Goal: Task Accomplishment & Management: Use online tool/utility

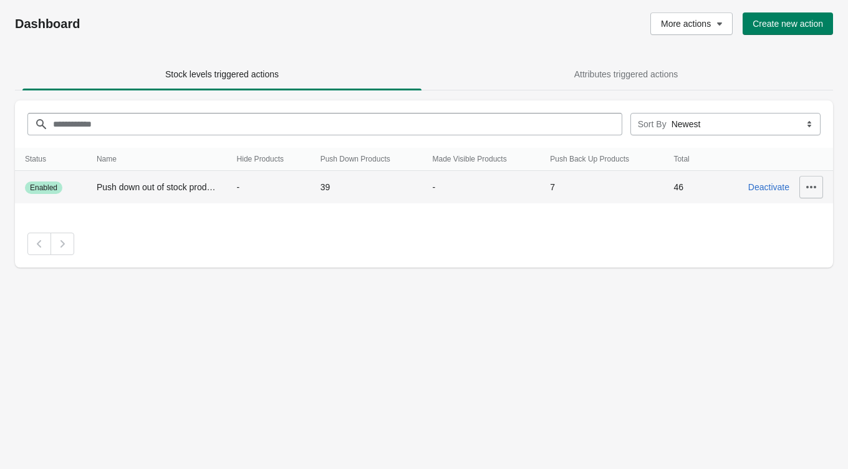
click at [815, 186] on icon "button" at bounding box center [811, 187] width 10 height 2
click at [772, 265] on button "View History" at bounding box center [803, 270] width 66 height 26
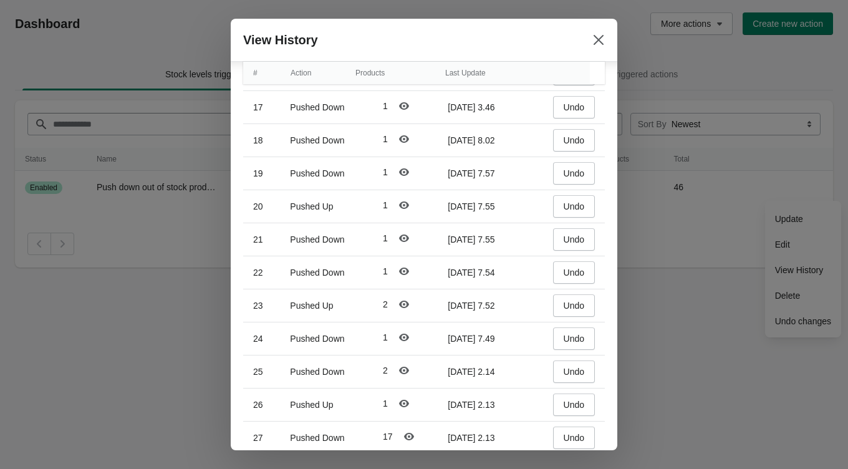
scroll to position [564, 0]
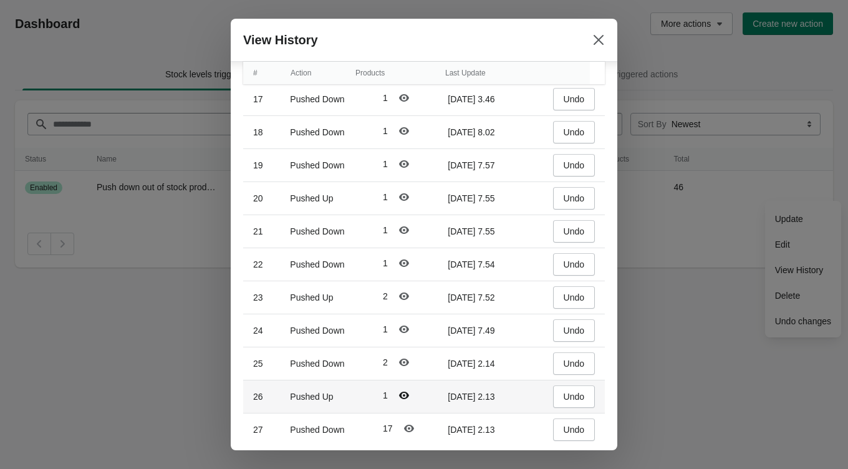
click at [403, 389] on icon "Polarismodal-header1" at bounding box center [404, 395] width 12 height 12
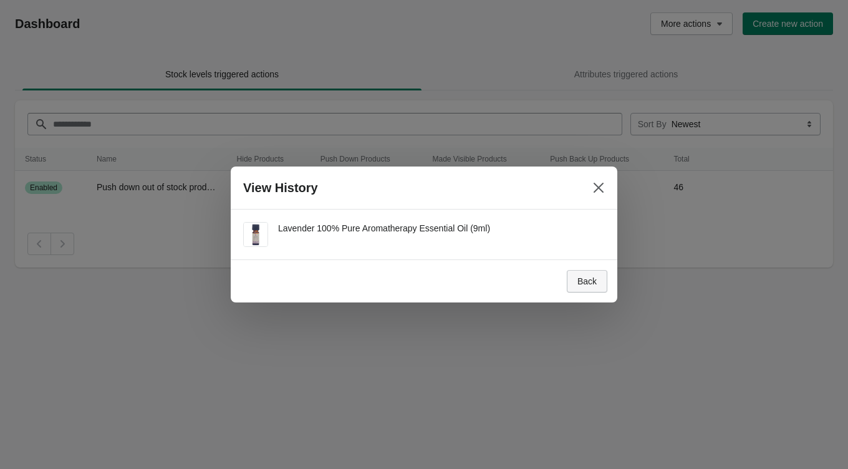
click at [585, 279] on span "Back" at bounding box center [586, 281] width 19 height 10
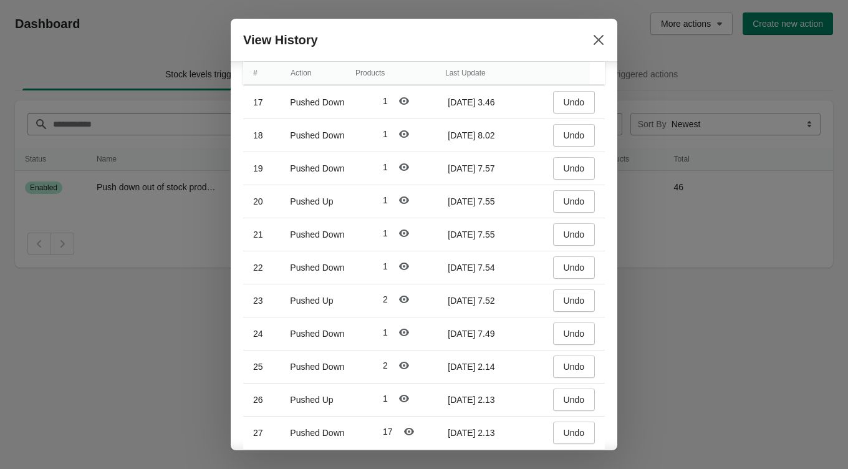
scroll to position [564, 0]
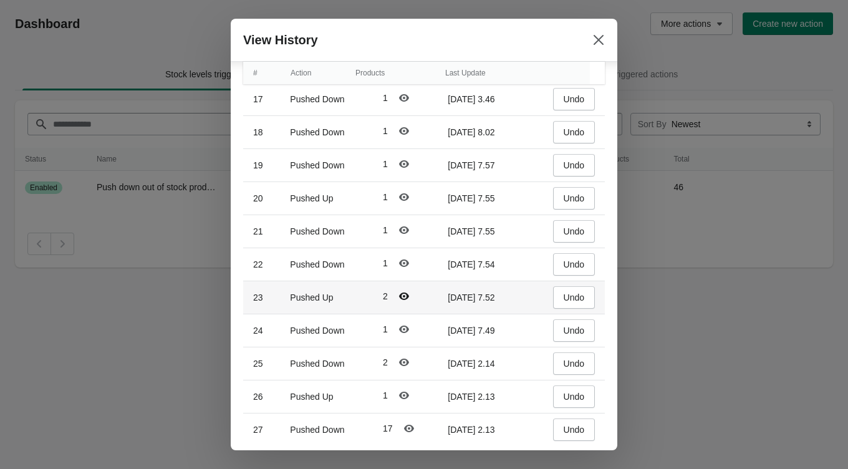
click at [405, 292] on icon "Polarismodal-header1" at bounding box center [404, 295] width 10 height 7
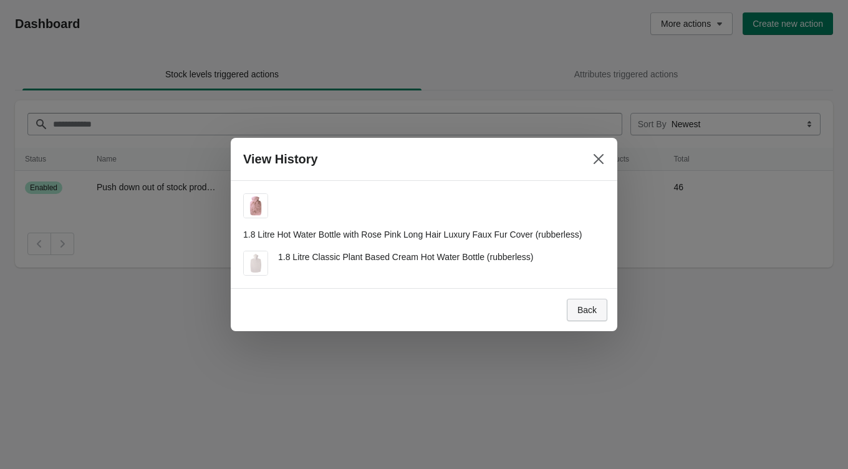
click at [590, 305] on span "Back" at bounding box center [586, 310] width 19 height 10
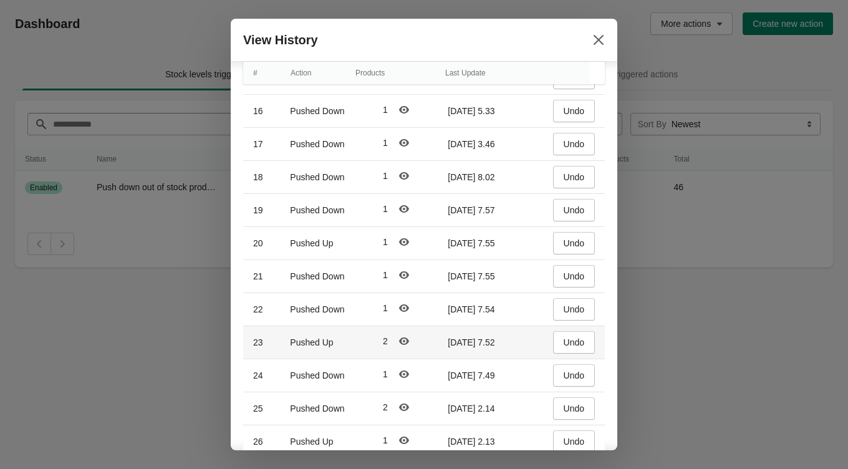
scroll to position [517, 0]
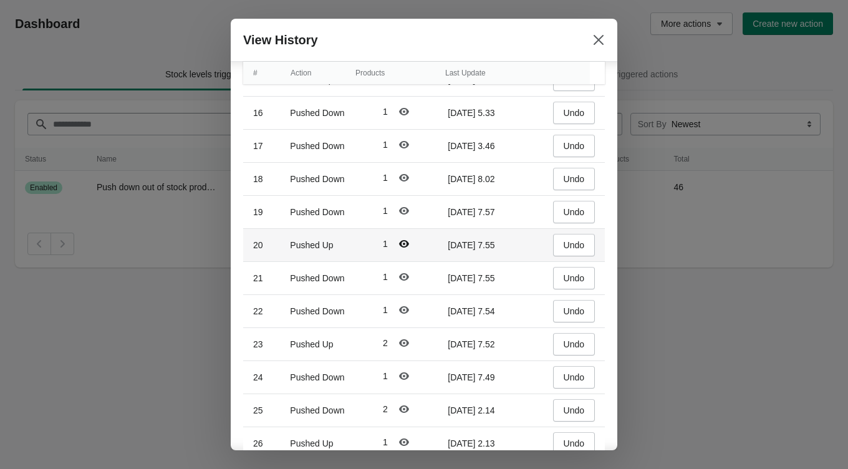
click at [403, 240] on icon "Polarismodal-header1" at bounding box center [404, 243] width 10 height 7
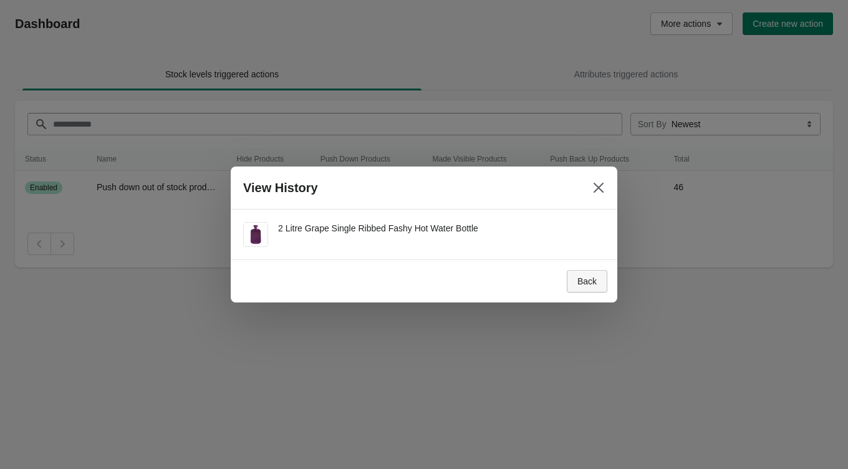
click at [577, 280] on span "Back" at bounding box center [586, 281] width 19 height 10
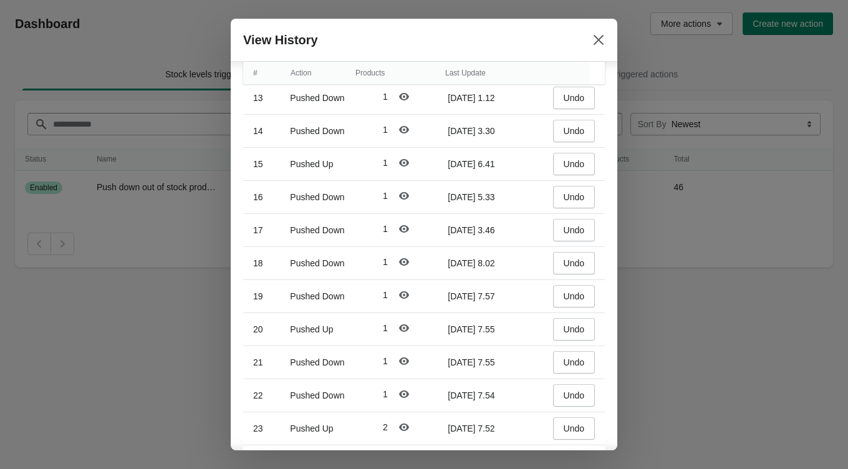
scroll to position [405, 0]
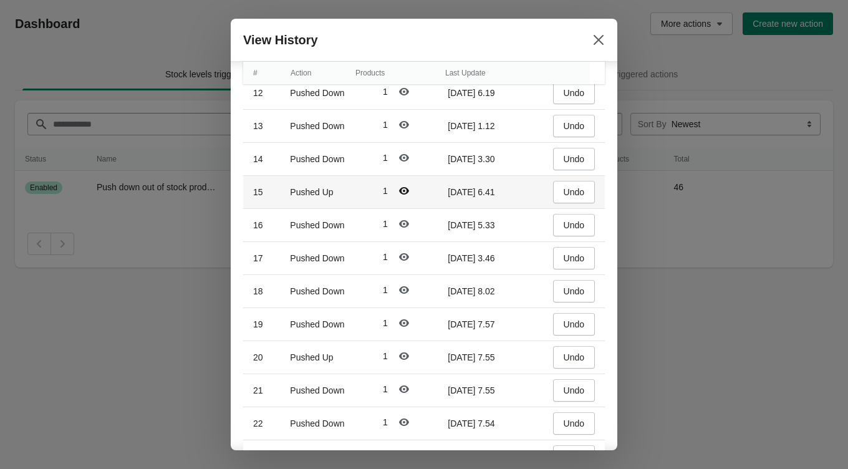
click at [406, 188] on icon "Polarismodal-header1" at bounding box center [404, 190] width 10 height 7
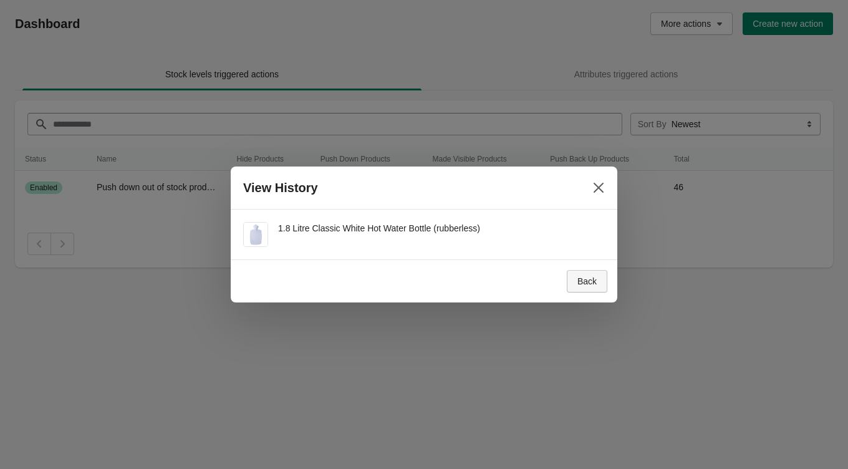
click at [585, 284] on span "Back" at bounding box center [586, 281] width 19 height 10
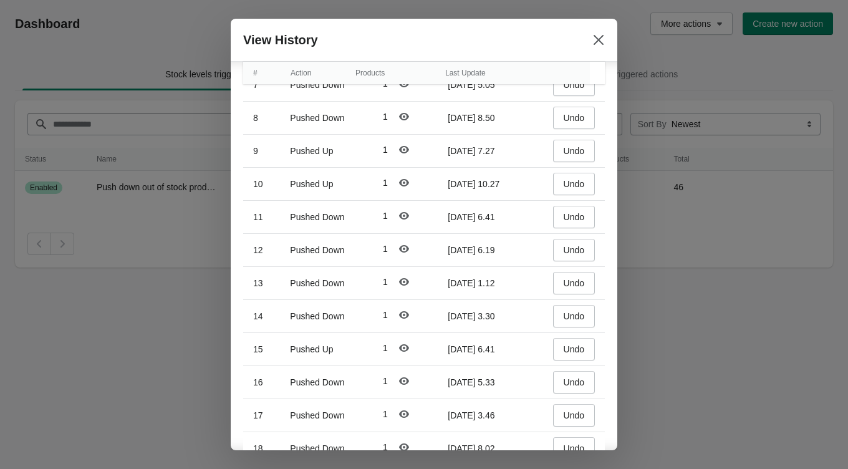
scroll to position [247, 0]
click at [401, 180] on icon "Polarismodal-header1" at bounding box center [404, 183] width 10 height 7
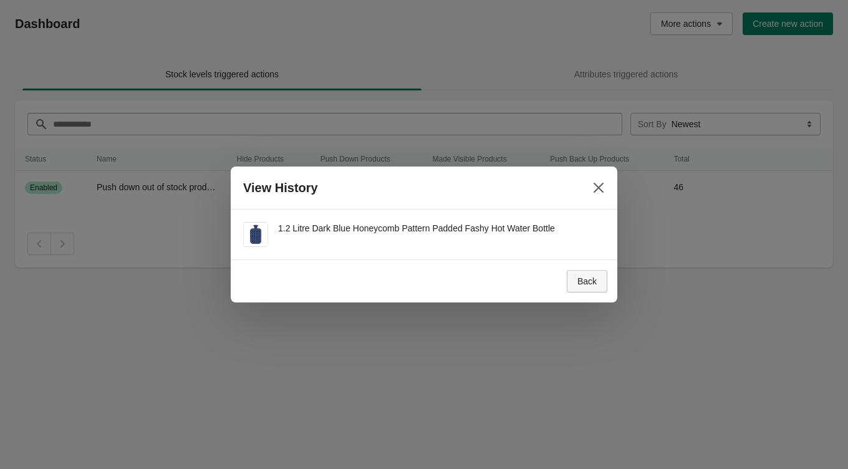
click at [586, 280] on span "Back" at bounding box center [586, 281] width 19 height 10
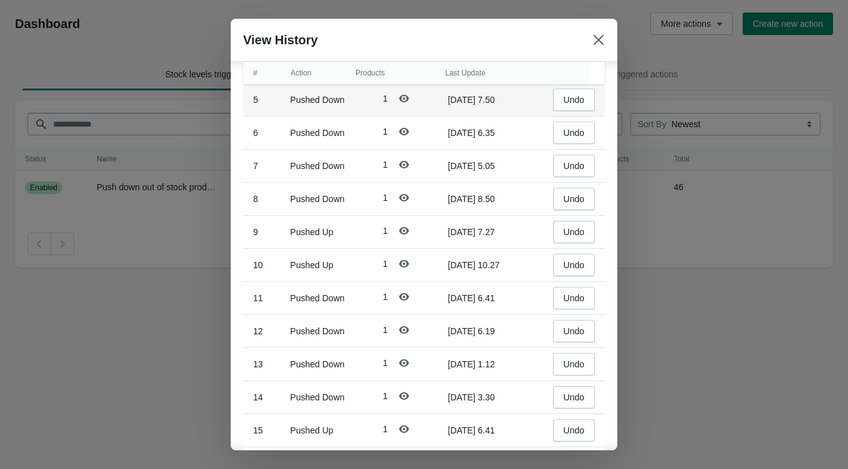
scroll to position [170, 0]
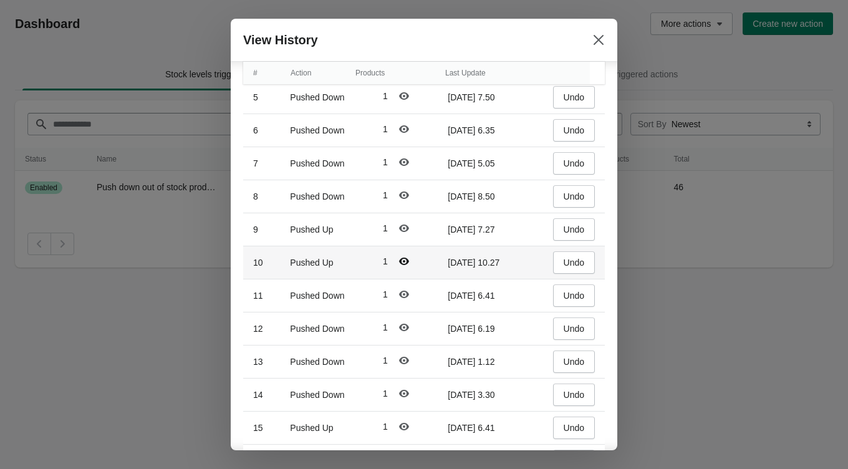
click at [404, 257] on icon "Polarismodal-header1" at bounding box center [404, 260] width 10 height 7
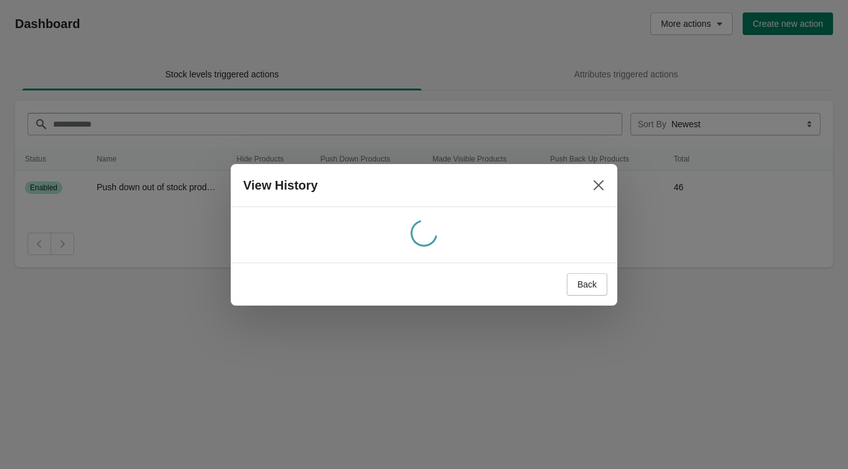
scroll to position [0, 0]
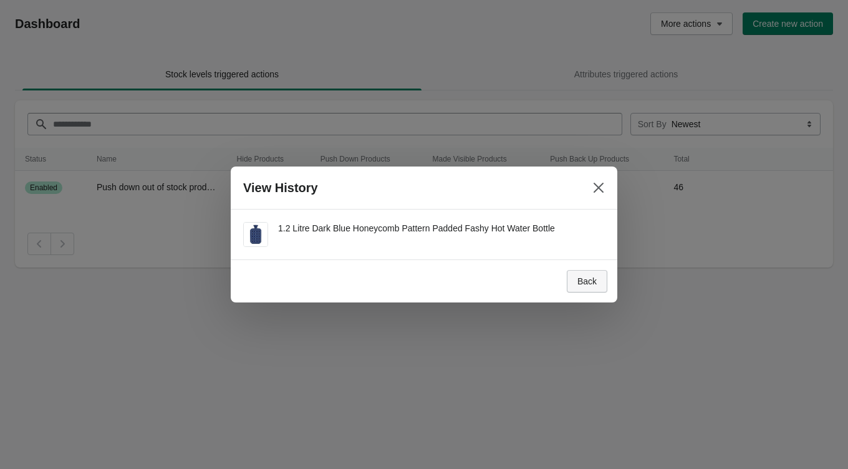
click at [584, 287] on button "Back" at bounding box center [587, 281] width 41 height 22
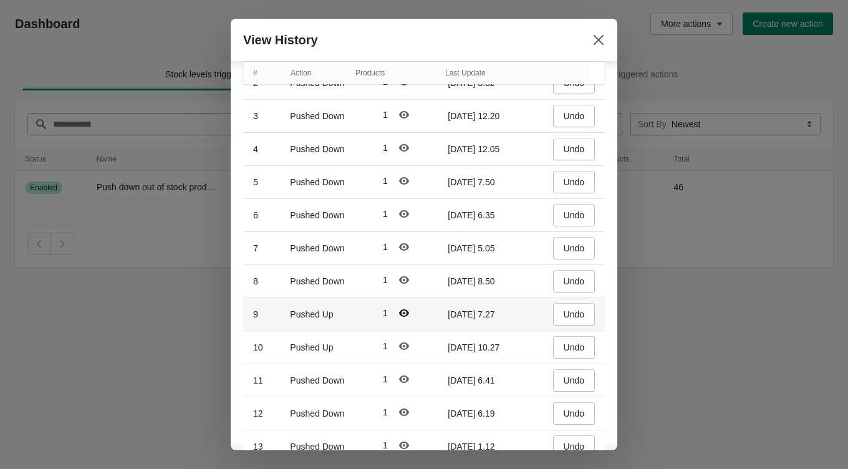
scroll to position [88, 0]
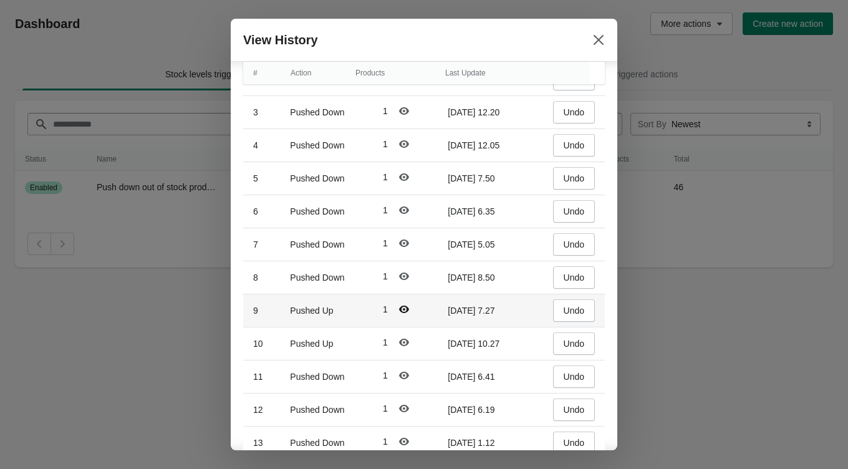
click at [402, 307] on icon "Polarismodal-header1" at bounding box center [404, 309] width 12 height 12
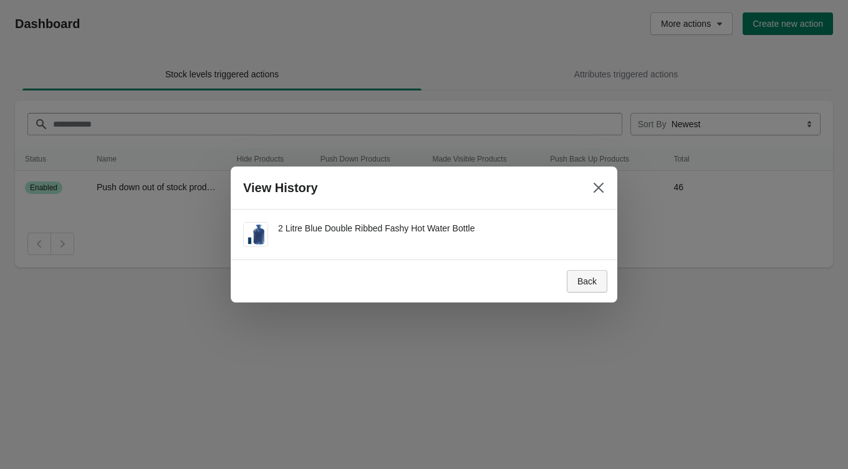
click at [581, 278] on span "Back" at bounding box center [586, 281] width 19 height 10
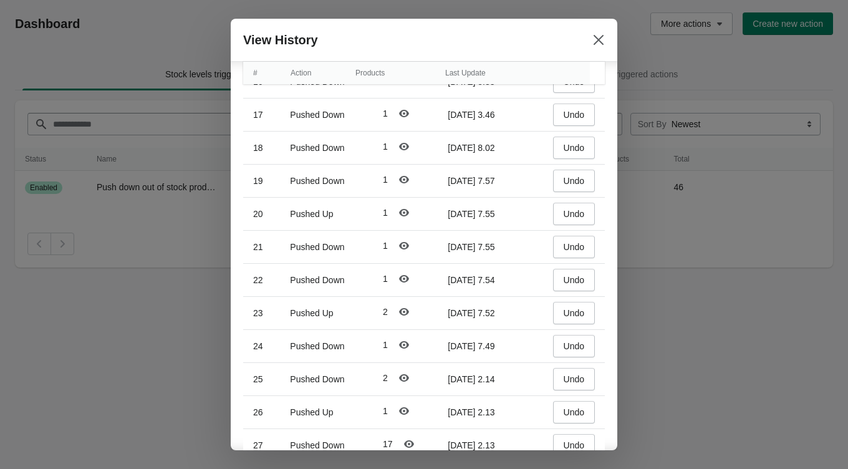
scroll to position [564, 0]
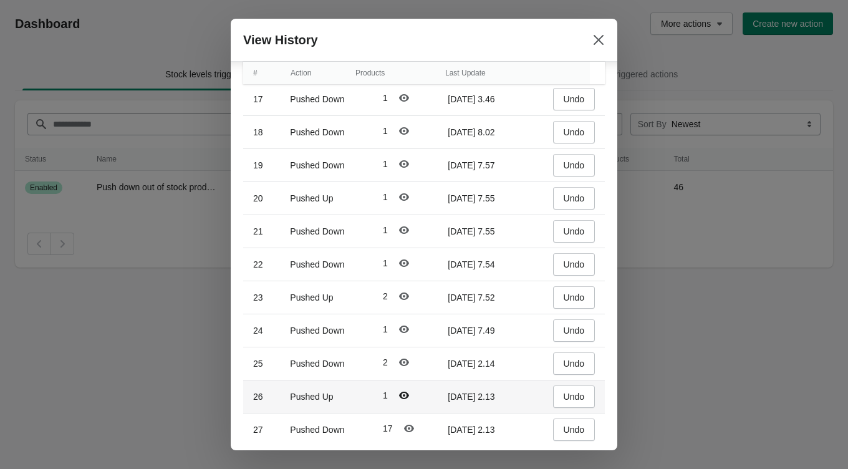
click at [406, 391] on icon "Polarismodal-header1" at bounding box center [404, 394] width 10 height 7
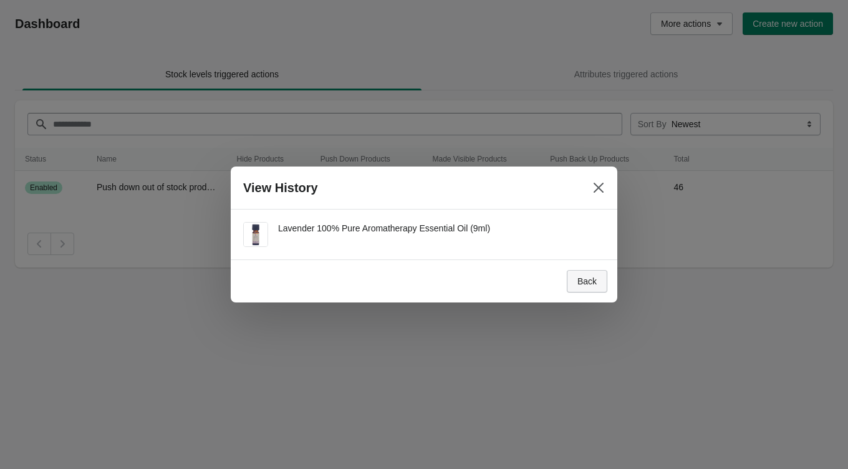
click at [587, 284] on span "Back" at bounding box center [586, 281] width 19 height 10
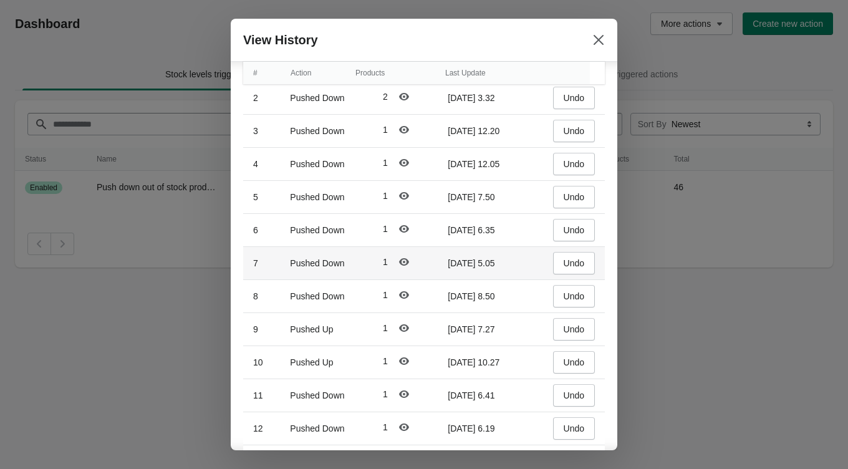
scroll to position [81, 0]
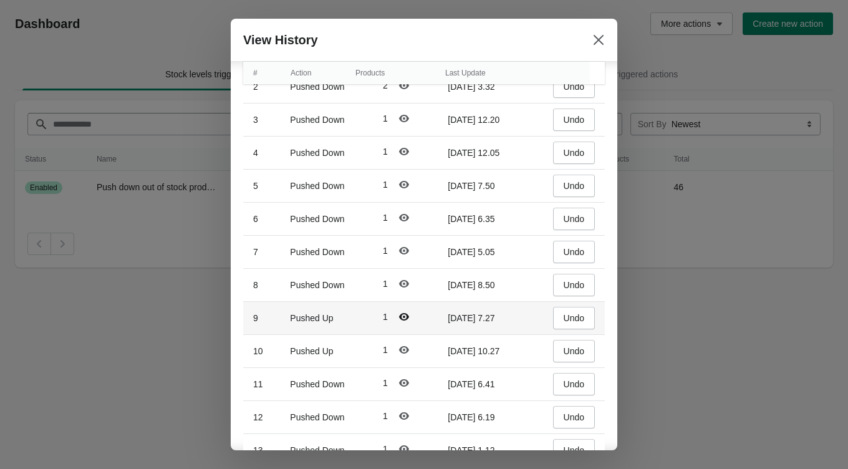
click at [403, 314] on icon "Polarismodal-header1" at bounding box center [404, 316] width 10 height 7
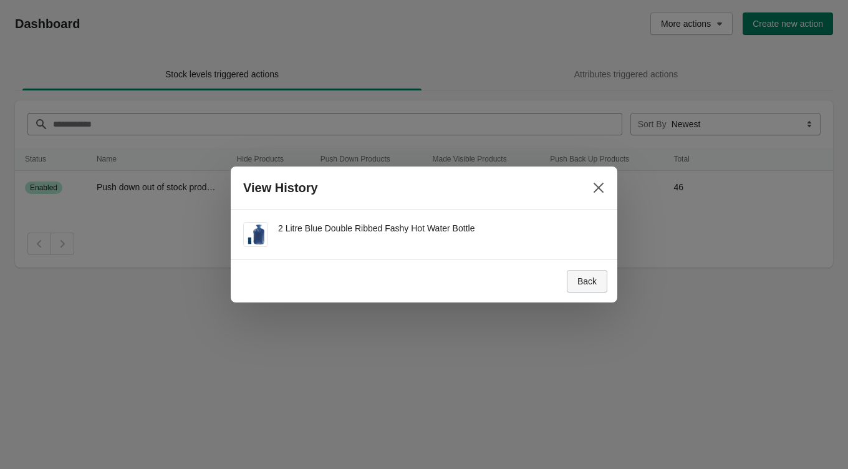
click at [584, 276] on span "Back" at bounding box center [586, 281] width 19 height 10
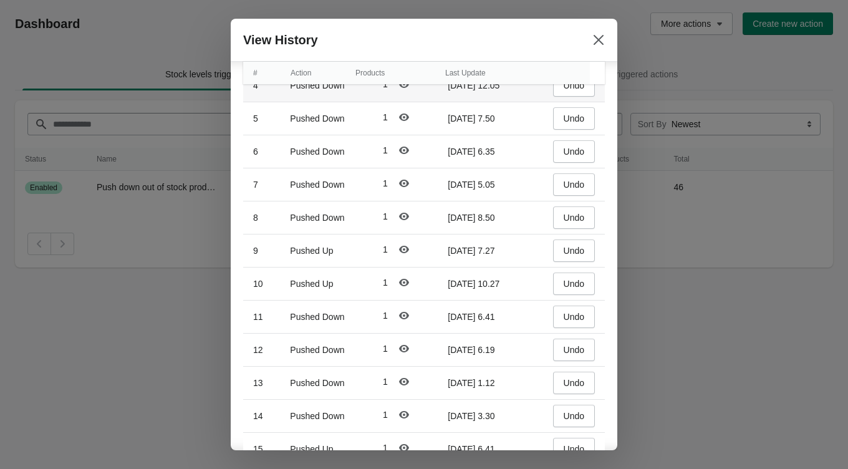
scroll to position [169, 0]
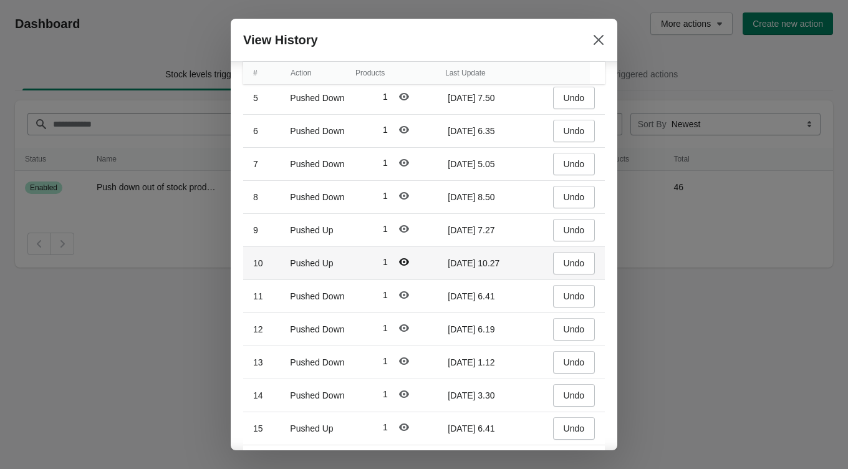
click at [404, 261] on icon "Polarismodal-header1" at bounding box center [404, 261] width 10 height 7
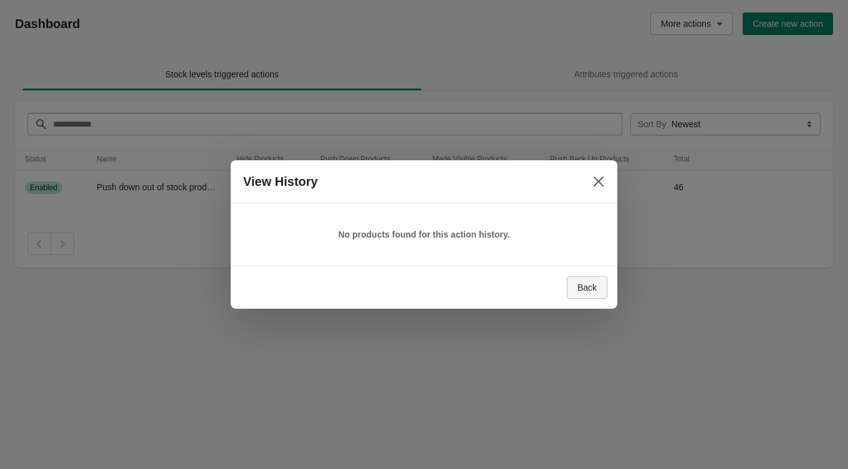
click at [592, 291] on span "Back" at bounding box center [586, 287] width 19 height 10
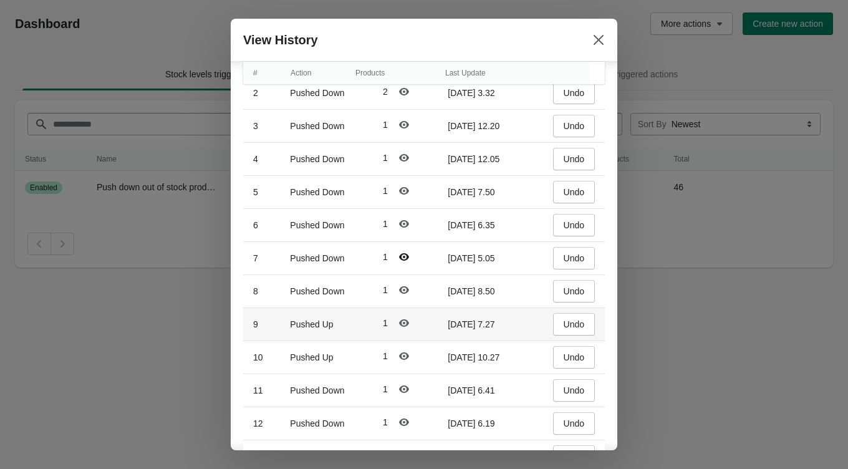
scroll to position [78, 0]
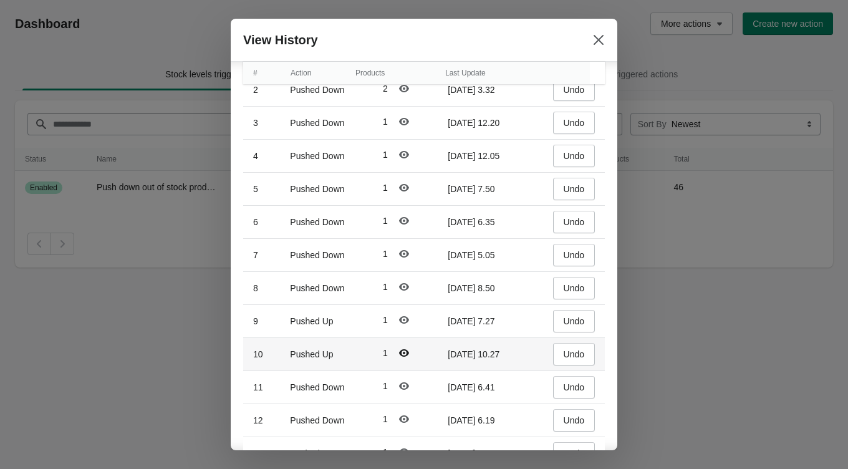
click at [399, 349] on icon "Polarismodal-header1" at bounding box center [404, 352] width 10 height 7
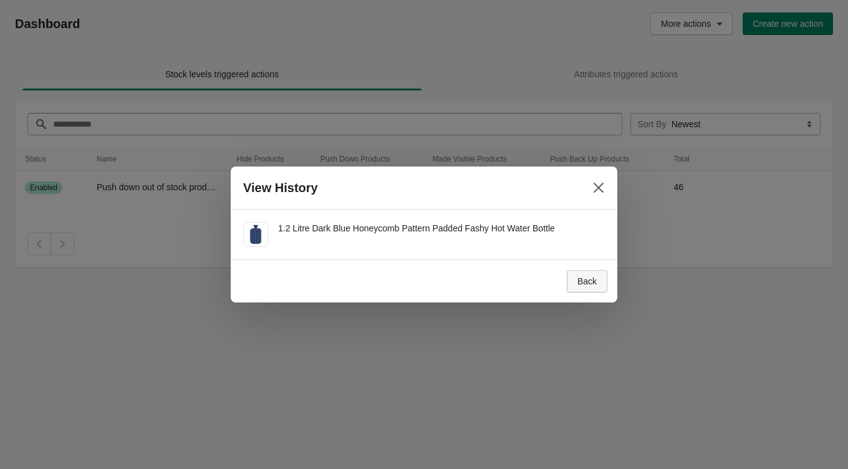
click at [590, 277] on span "Back" at bounding box center [586, 281] width 19 height 10
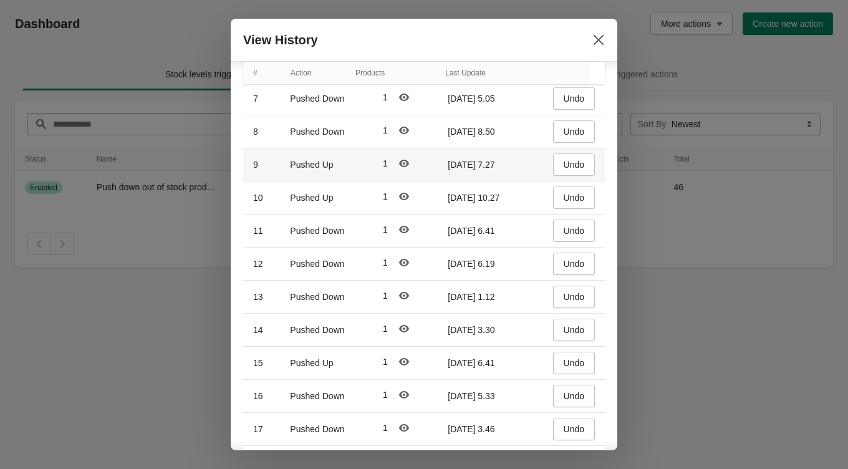
scroll to position [237, 0]
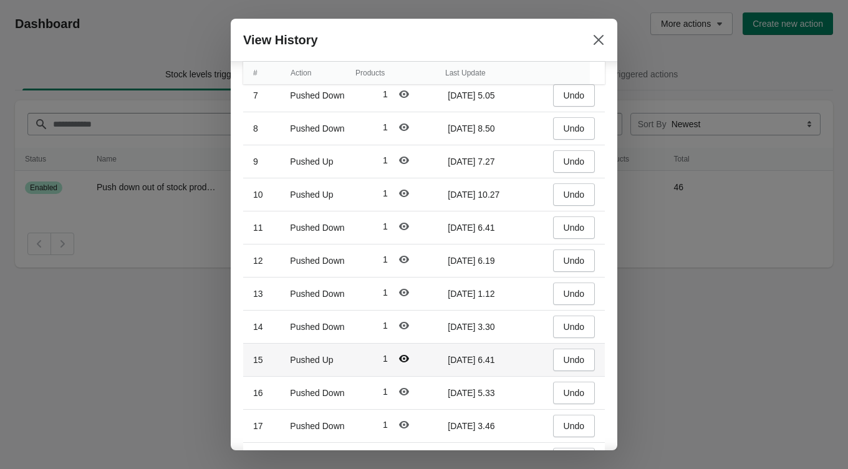
click at [403, 352] on icon "Polarismodal-header1" at bounding box center [404, 358] width 12 height 12
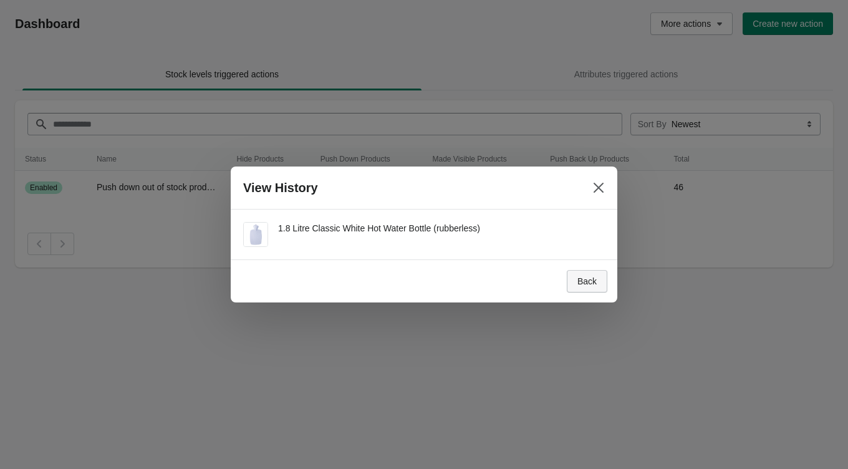
click at [577, 281] on span "Back" at bounding box center [586, 281] width 19 height 10
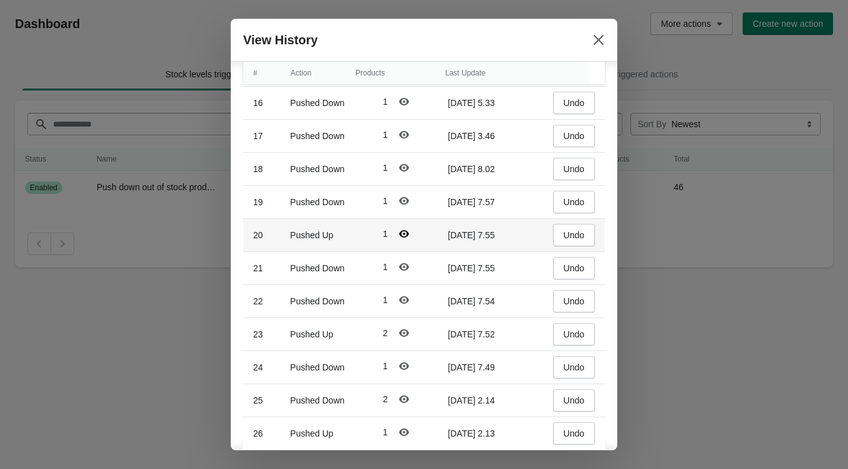
scroll to position [520, 0]
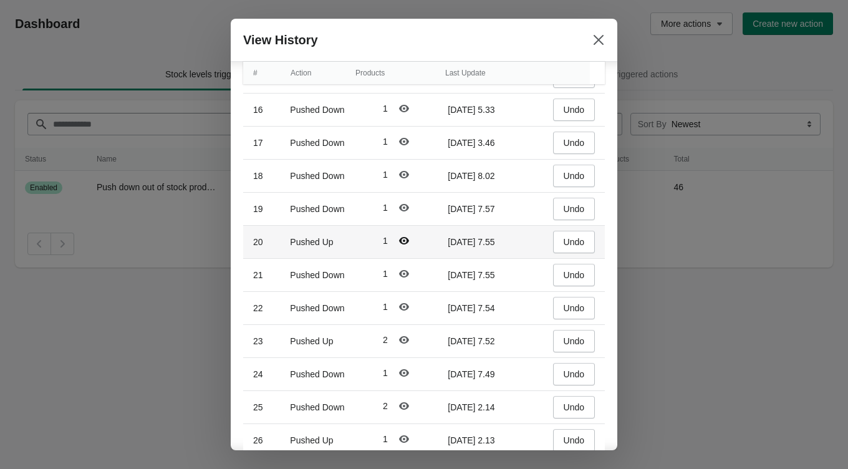
click at [400, 237] on icon "Polarismodal-header1" at bounding box center [404, 240] width 10 height 7
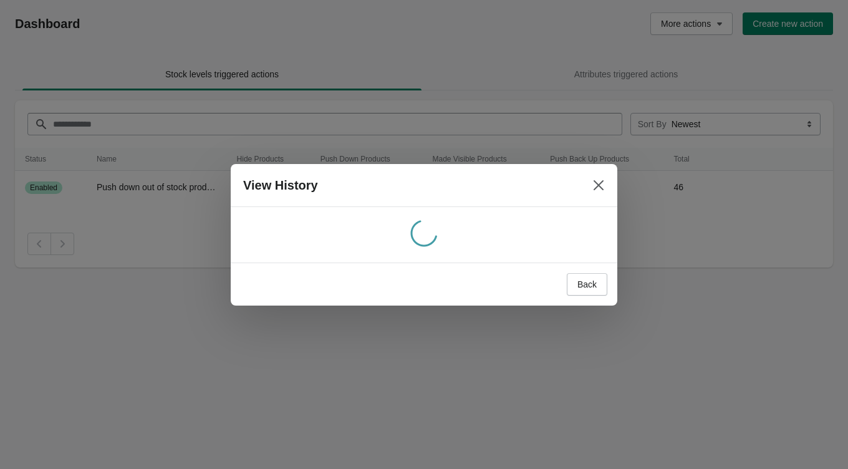
scroll to position [0, 0]
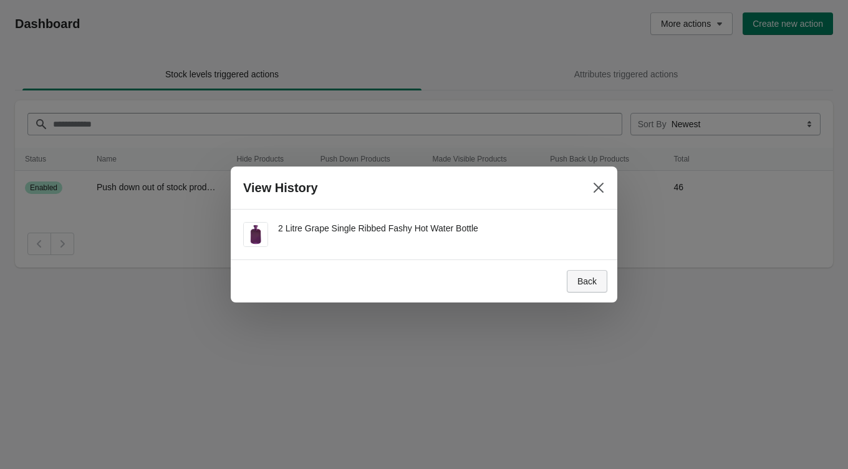
click at [585, 282] on span "Back" at bounding box center [586, 281] width 19 height 10
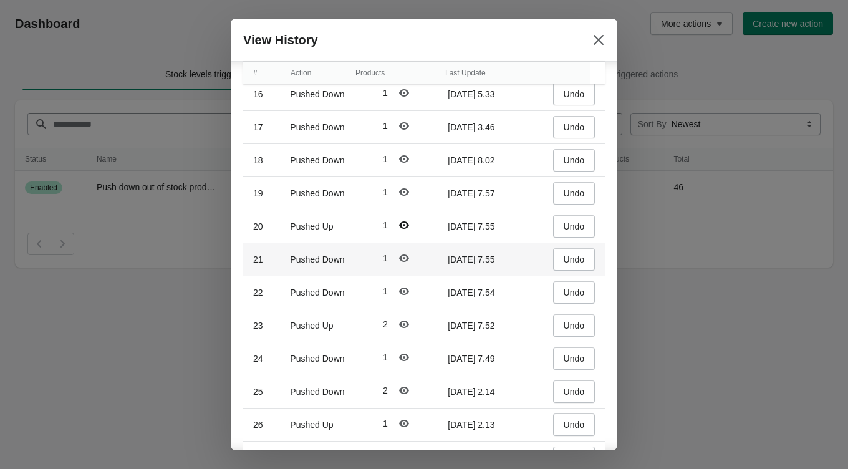
scroll to position [535, 0]
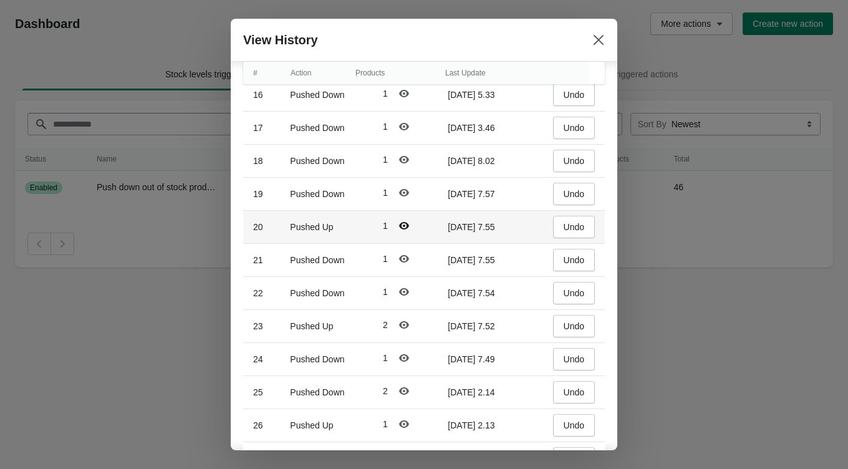
click at [406, 219] on icon "Polarismodal-header1" at bounding box center [404, 225] width 12 height 12
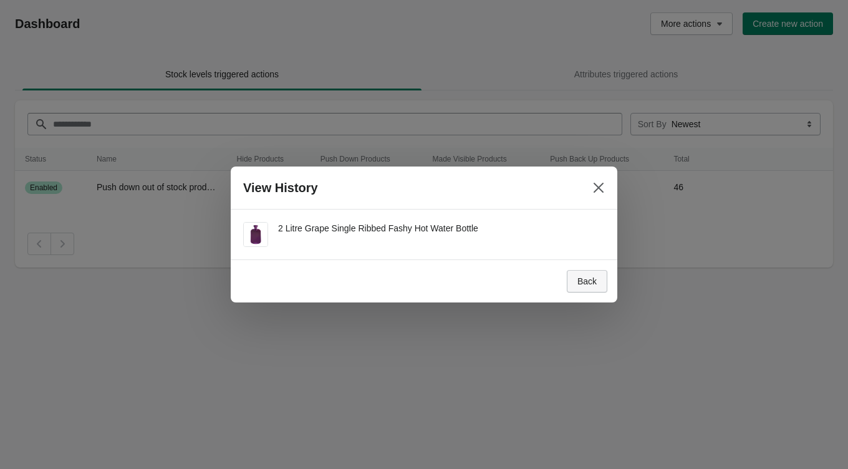
click at [587, 279] on span "Back" at bounding box center [586, 281] width 19 height 10
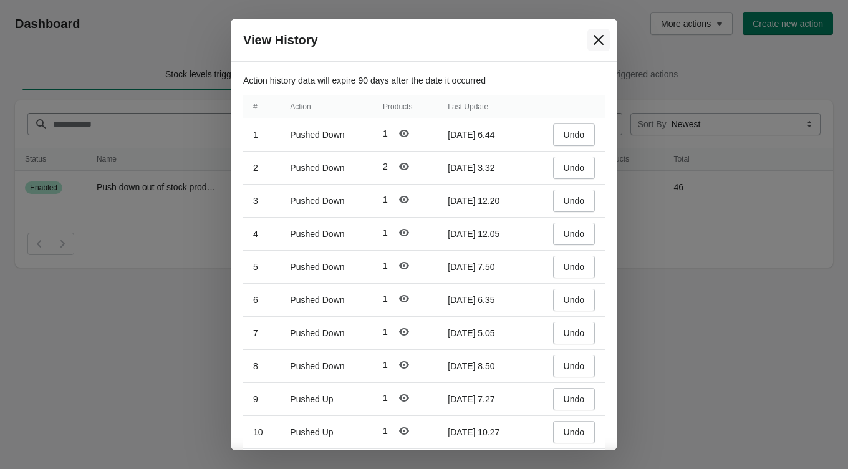
click at [596, 40] on icon "Close" at bounding box center [598, 40] width 12 height 12
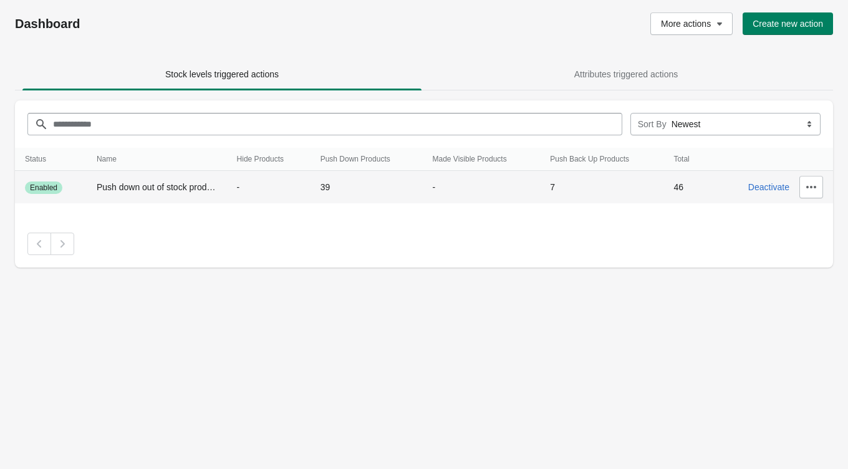
click at [557, 184] on td "7" at bounding box center [601, 187] width 123 height 33
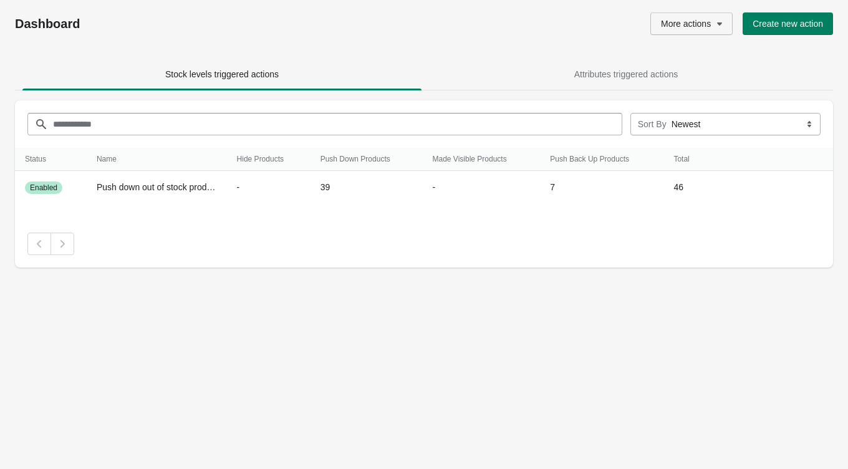
click at [687, 24] on span "More actions" at bounding box center [686, 24] width 50 height 10
click at [675, 50] on span "Sync products" at bounding box center [684, 56] width 58 height 12
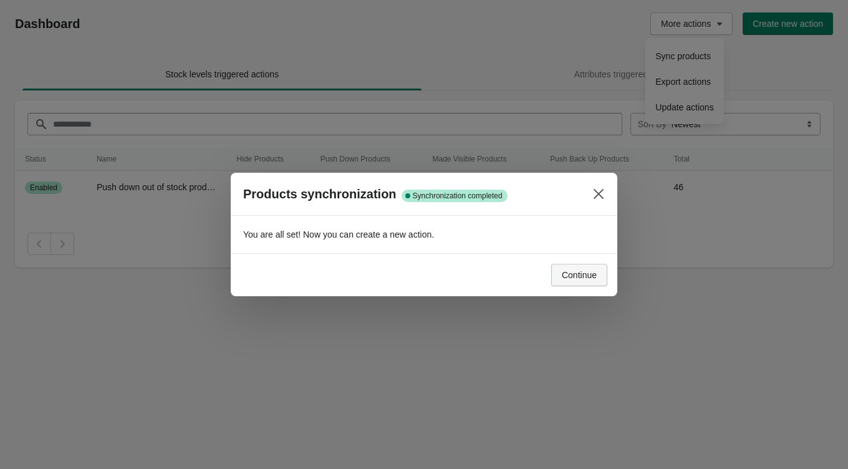
click at [577, 282] on button "Continue" at bounding box center [579, 275] width 56 height 22
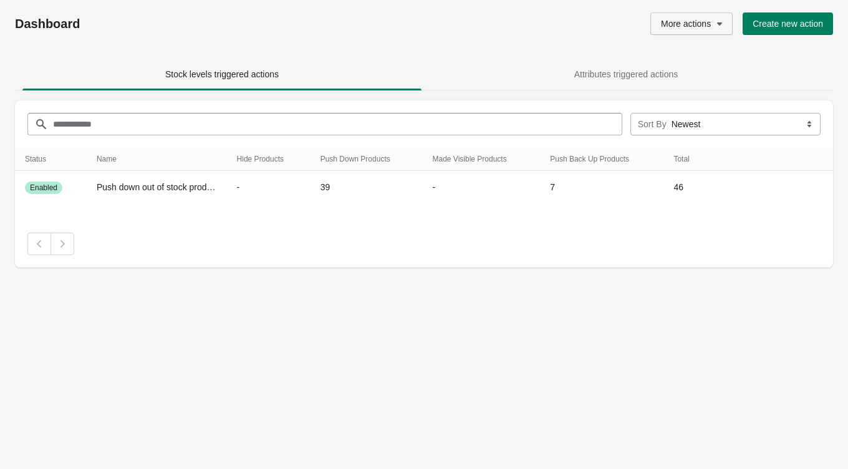
click at [697, 21] on span "More actions" at bounding box center [686, 24] width 50 height 10
click at [667, 101] on span "Update actions" at bounding box center [684, 107] width 58 height 12
